Goal: Task Accomplishment & Management: Complete application form

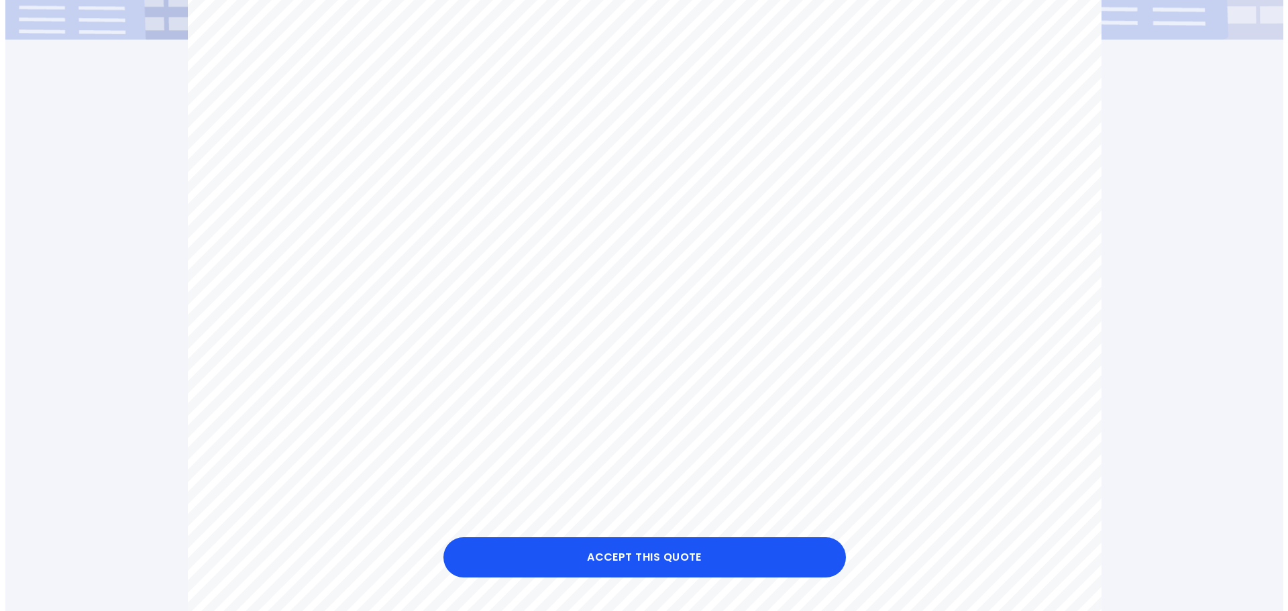
scroll to position [402, 0]
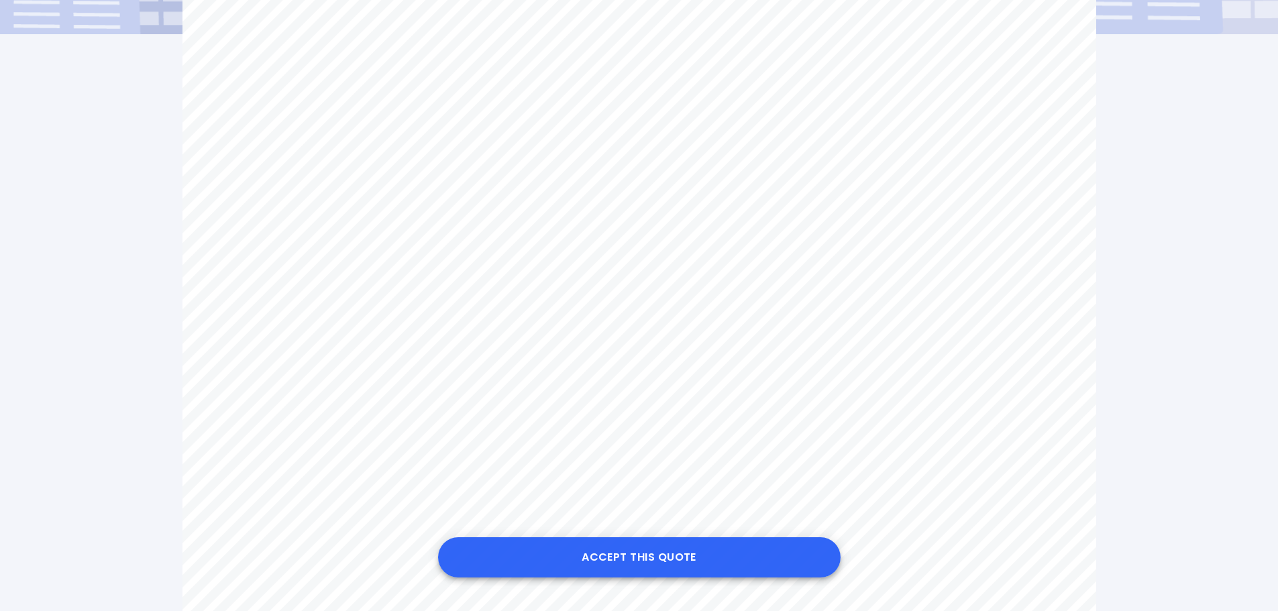
click at [708, 565] on button "Accept this Quote" at bounding box center [639, 557] width 402 height 40
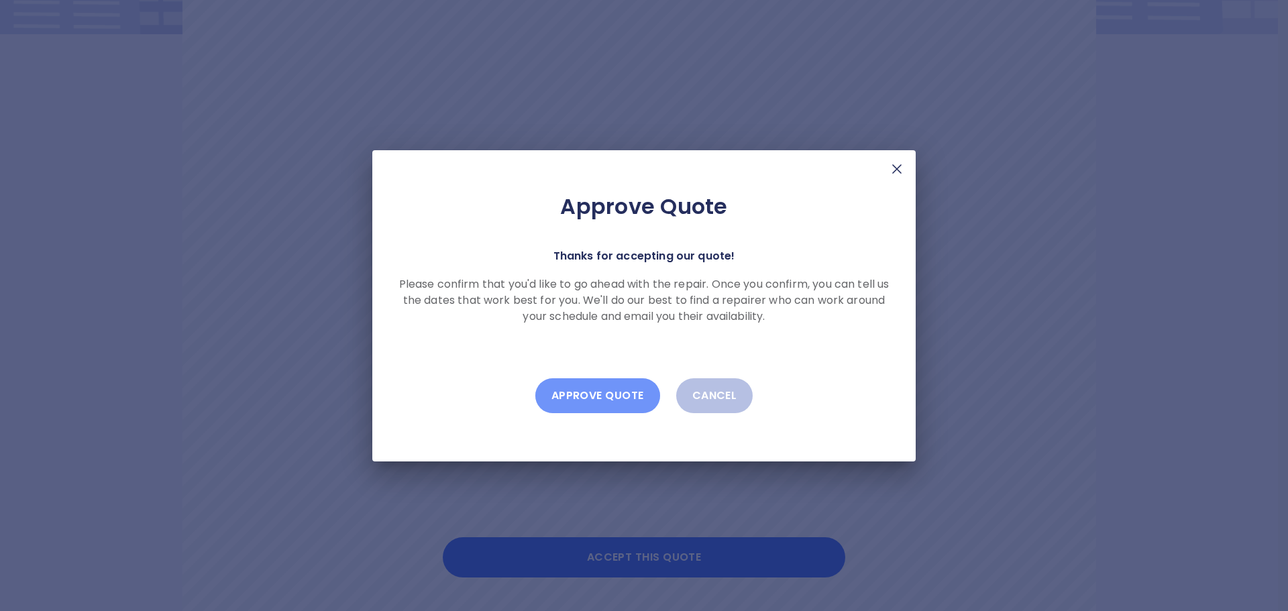
click at [627, 396] on button "Approve Quote" at bounding box center [597, 395] width 125 height 35
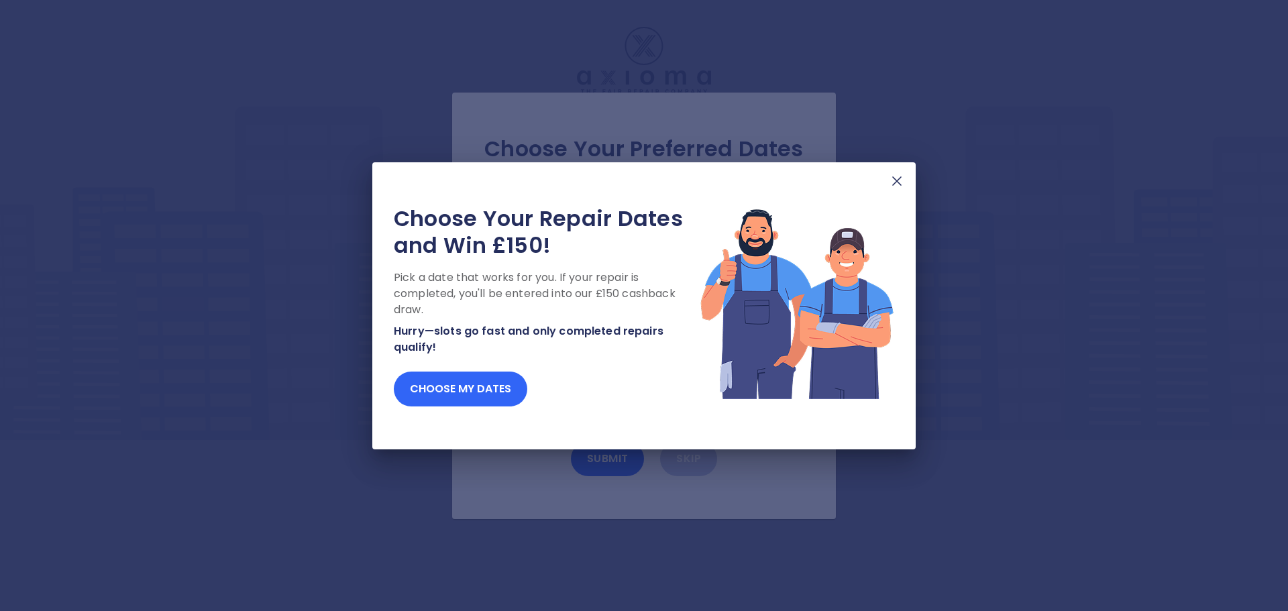
click at [477, 386] on button "Choose my dates" at bounding box center [460, 389] width 133 height 35
click at [469, 390] on button "Choose my dates" at bounding box center [460, 389] width 133 height 35
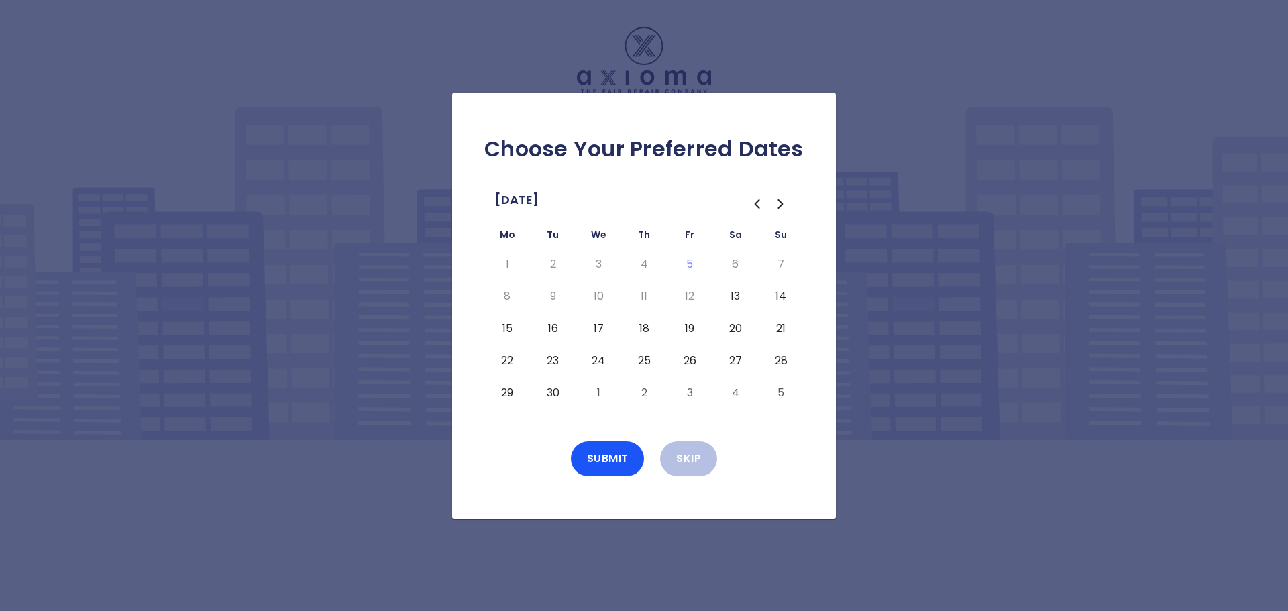
click at [512, 329] on button "15" at bounding box center [507, 328] width 24 height 21
click at [626, 463] on button "Submit" at bounding box center [608, 458] width 74 height 35
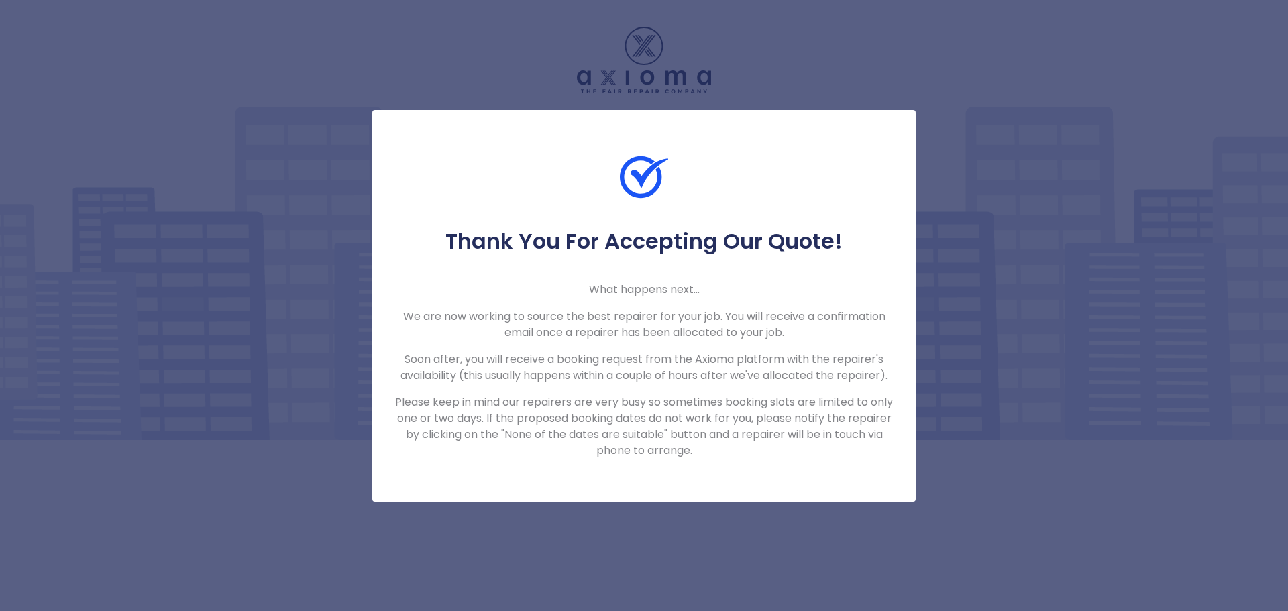
click at [995, 484] on div "Thank You For Accepting Our Quote! What happens next... We are now working to s…" at bounding box center [644, 305] width 1288 height 611
